Goal: Find specific page/section: Find specific page/section

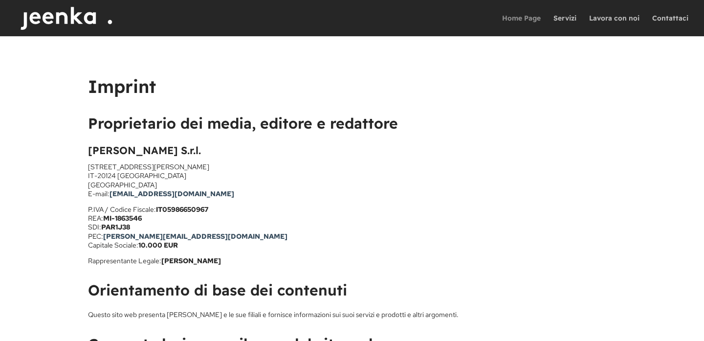
click at [526, 21] on link "Home Page" at bounding box center [521, 26] width 39 height 22
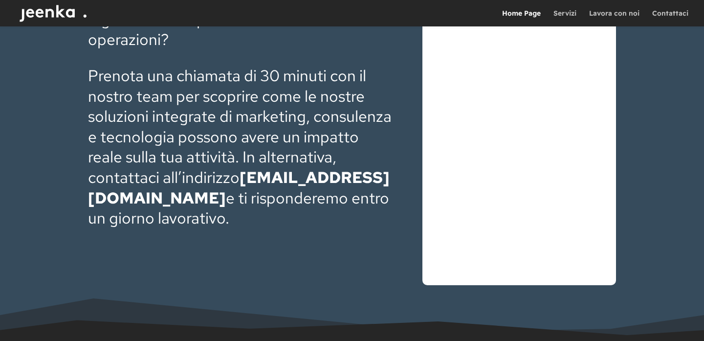
scroll to position [2871, 0]
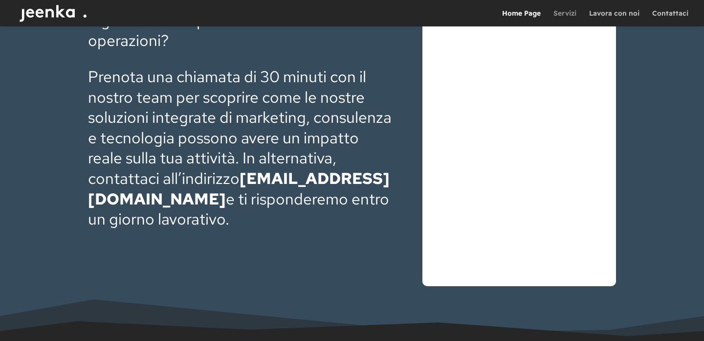
click at [567, 14] on link "Servizi" at bounding box center [565, 18] width 23 height 17
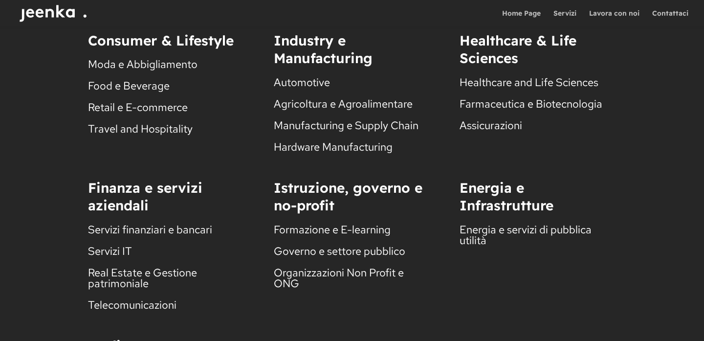
scroll to position [1200, 0]
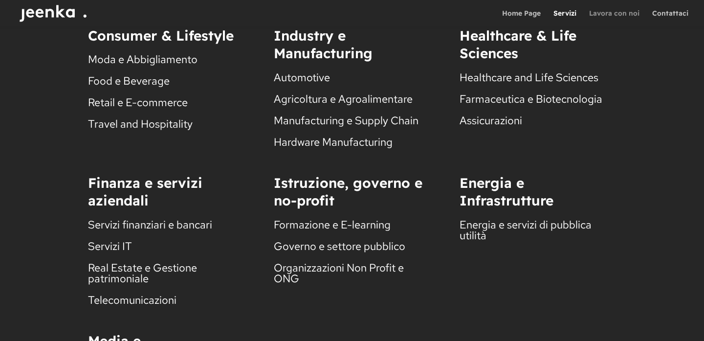
click at [603, 12] on link "Lavora con noi" at bounding box center [614, 18] width 50 height 17
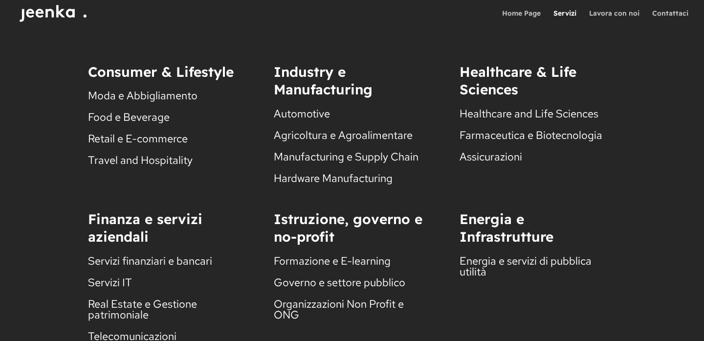
scroll to position [1164, 0]
click at [666, 14] on link "Contattaci" at bounding box center [670, 18] width 36 height 17
click at [667, 17] on link "Contattaci" at bounding box center [670, 18] width 36 height 17
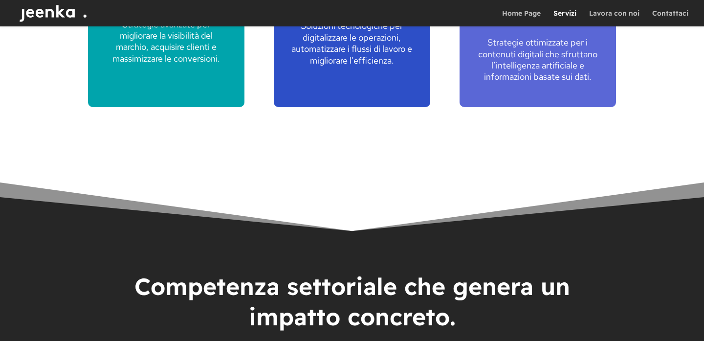
scroll to position [711, 0]
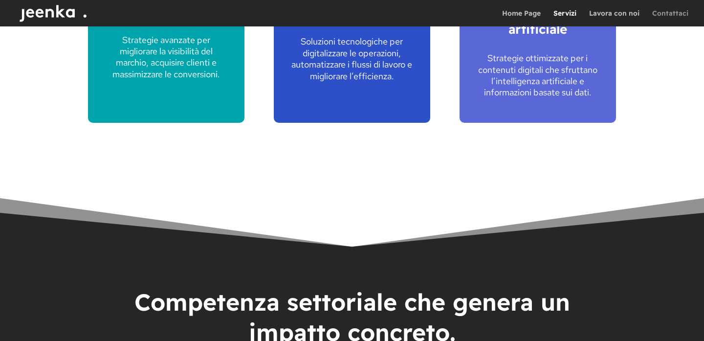
click at [677, 12] on link "Contattaci" at bounding box center [670, 18] width 36 height 17
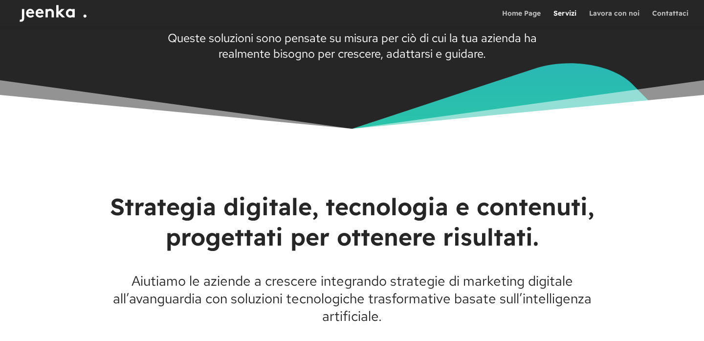
scroll to position [0, 0]
